Goal: Find specific page/section: Find specific page/section

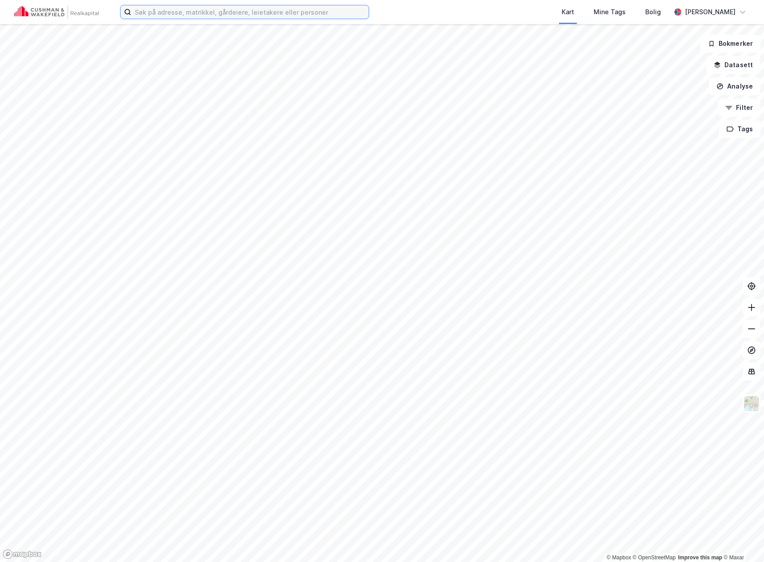
click at [218, 17] on input at bounding box center [249, 11] width 237 height 13
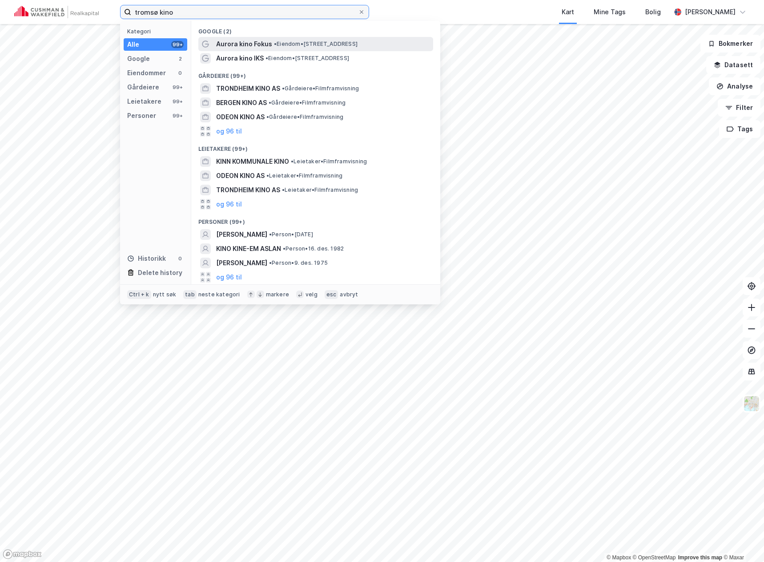
type input "tromsø kino"
click at [236, 40] on span "Aurora kino Fokus" at bounding box center [244, 44] width 56 height 11
